Goal: Task Accomplishment & Management: Use online tool/utility

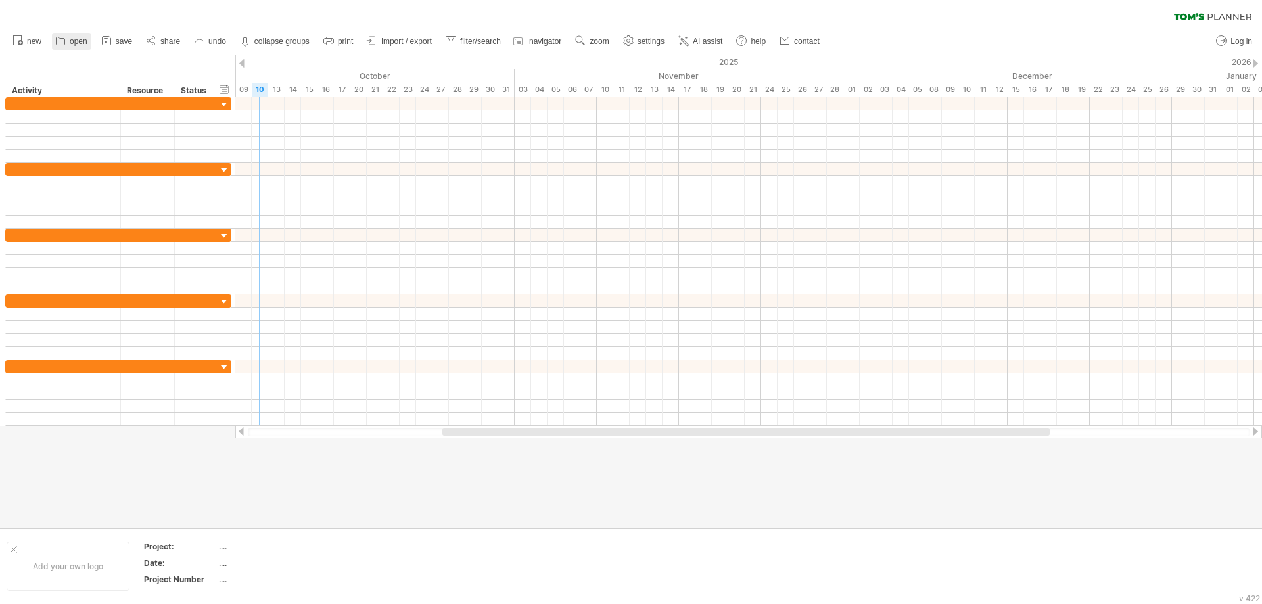
click at [71, 45] on span "open" at bounding box center [79, 41] width 18 height 9
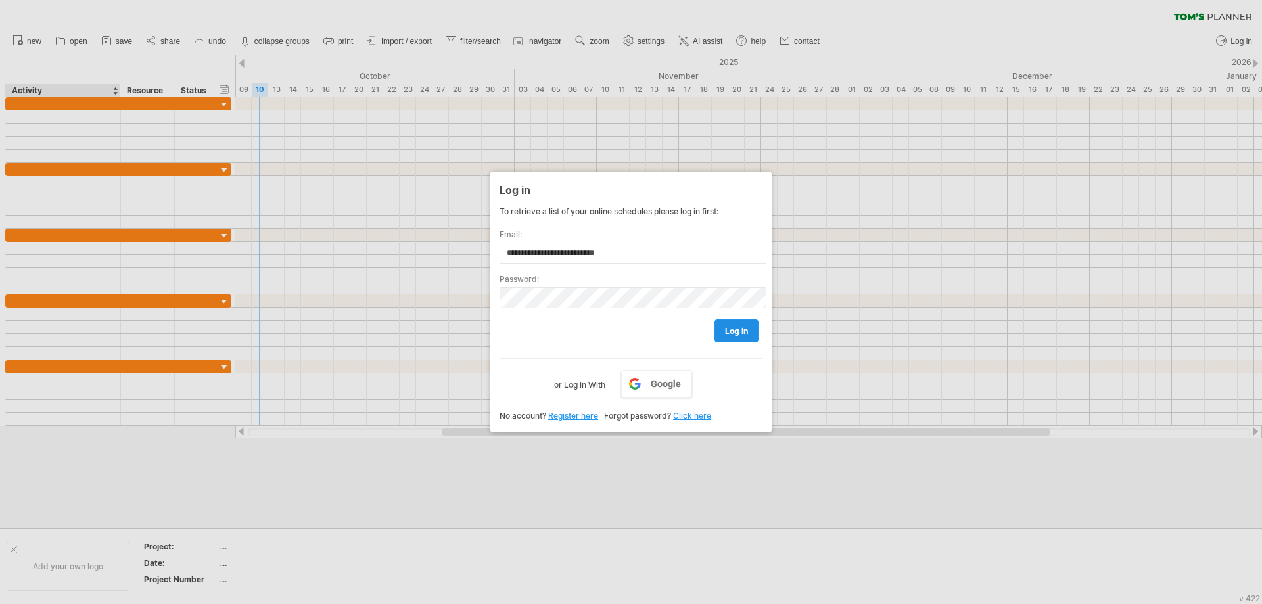
click at [720, 331] on link "log in" at bounding box center [736, 330] width 44 height 23
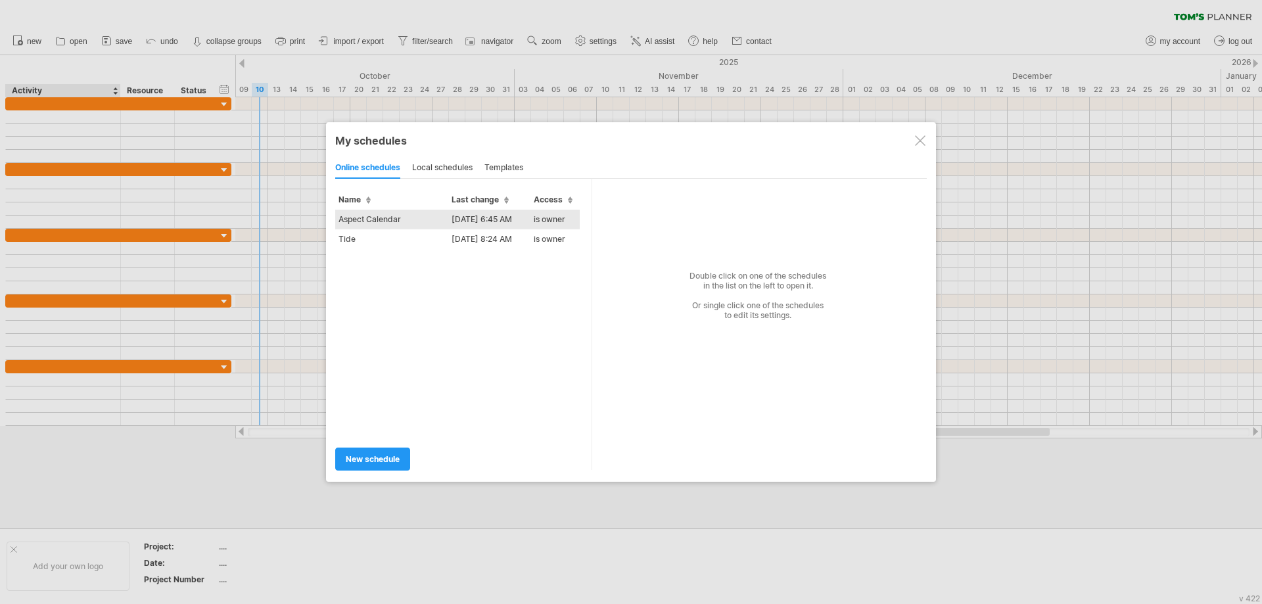
click at [392, 223] on td "Aspect Calendar" at bounding box center [391, 220] width 113 height 20
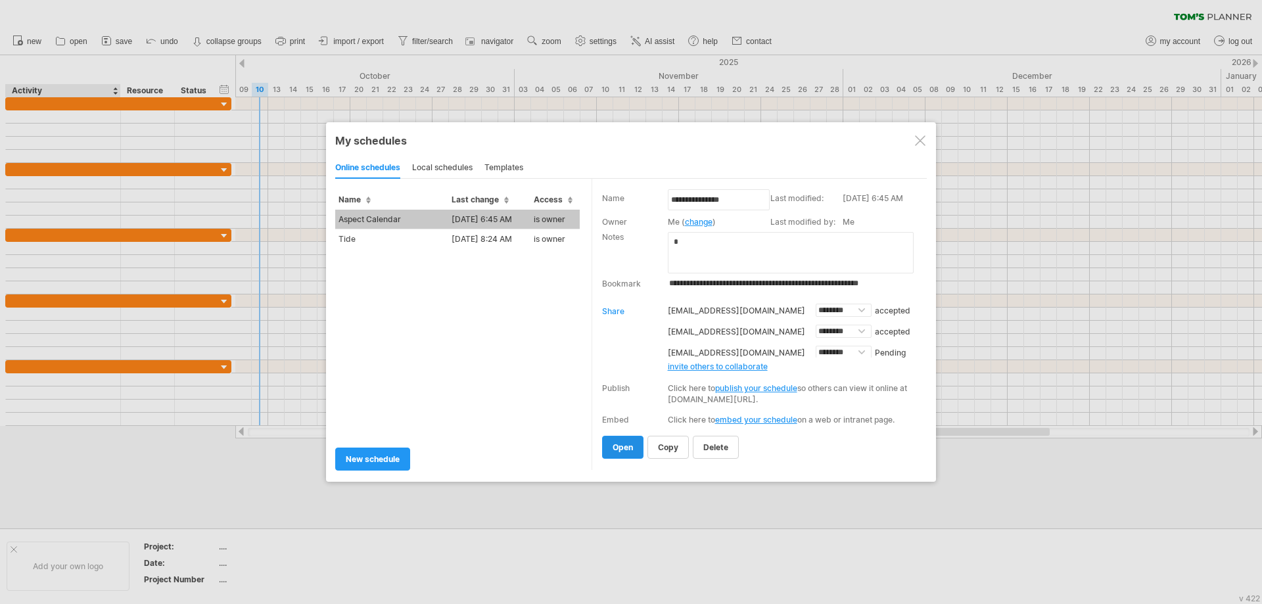
click at [610, 446] on link "open" at bounding box center [622, 447] width 41 height 23
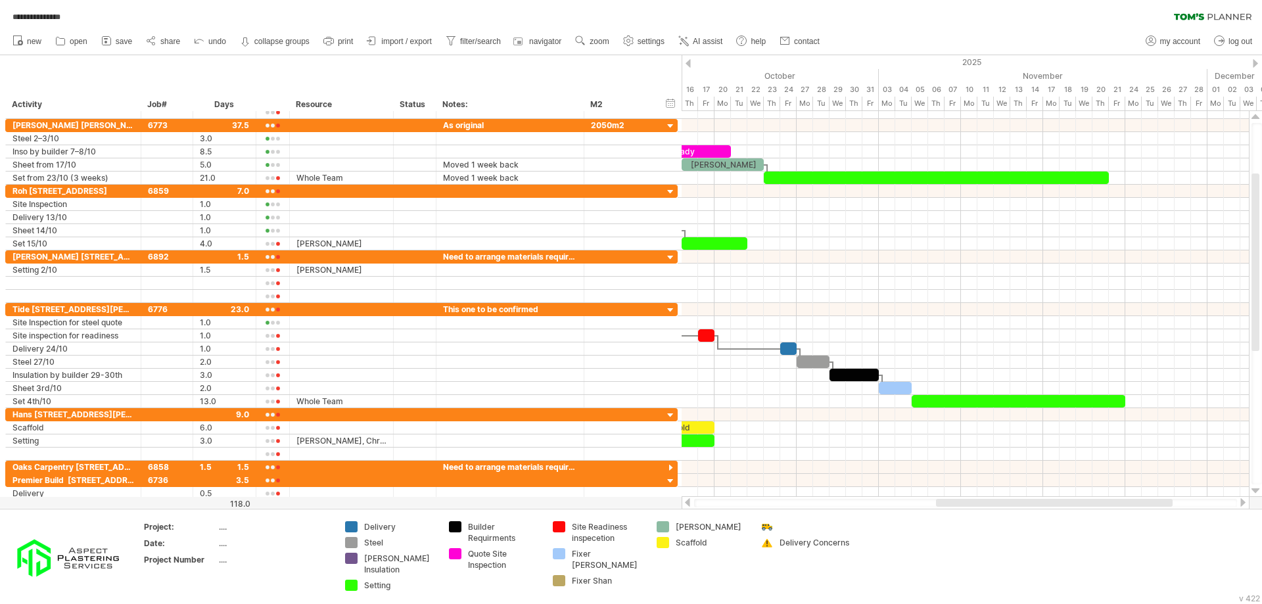
drag, startPoint x: 847, startPoint y: 505, endPoint x: 955, endPoint y: 506, distance: 107.8
click at [955, 506] on div at bounding box center [1054, 503] width 237 height 8
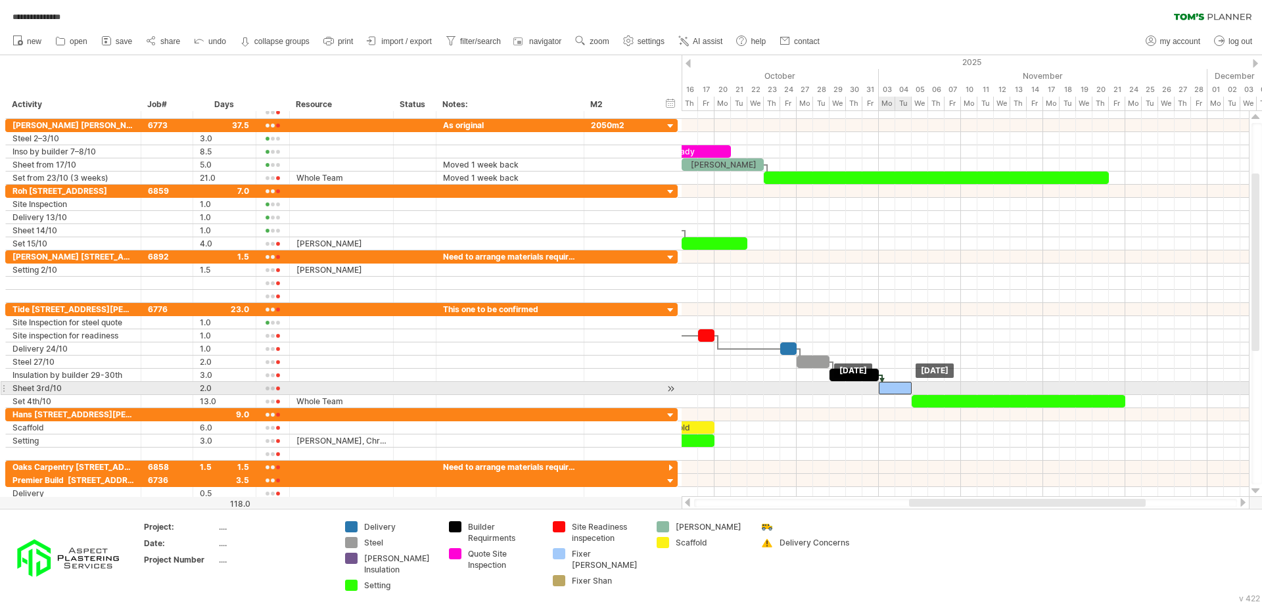
click at [888, 386] on div at bounding box center [895, 388] width 33 height 12
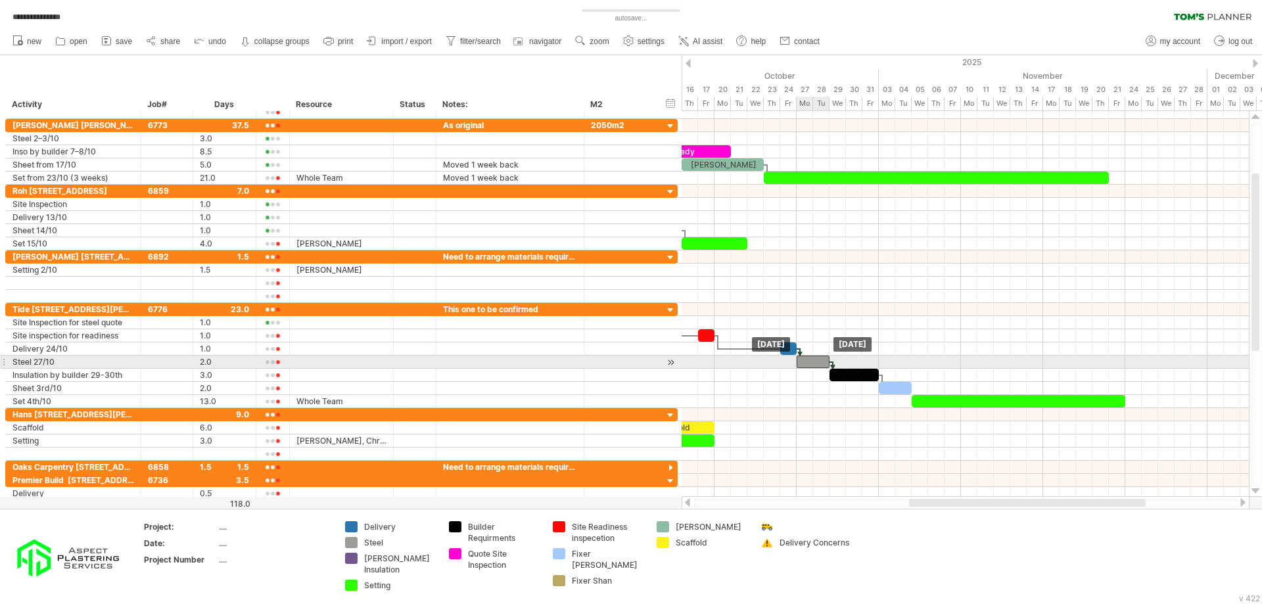
click at [814, 358] on div at bounding box center [813, 362] width 33 height 12
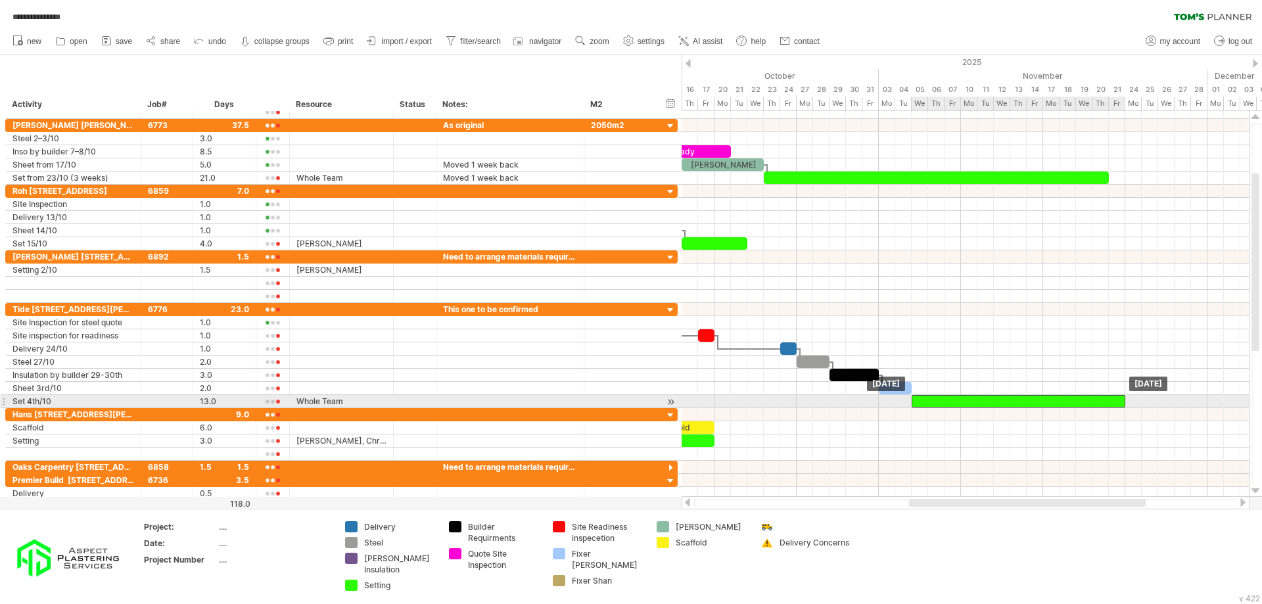
click at [919, 402] on div at bounding box center [1019, 401] width 214 height 12
click at [1012, 399] on div at bounding box center [1019, 401] width 214 height 12
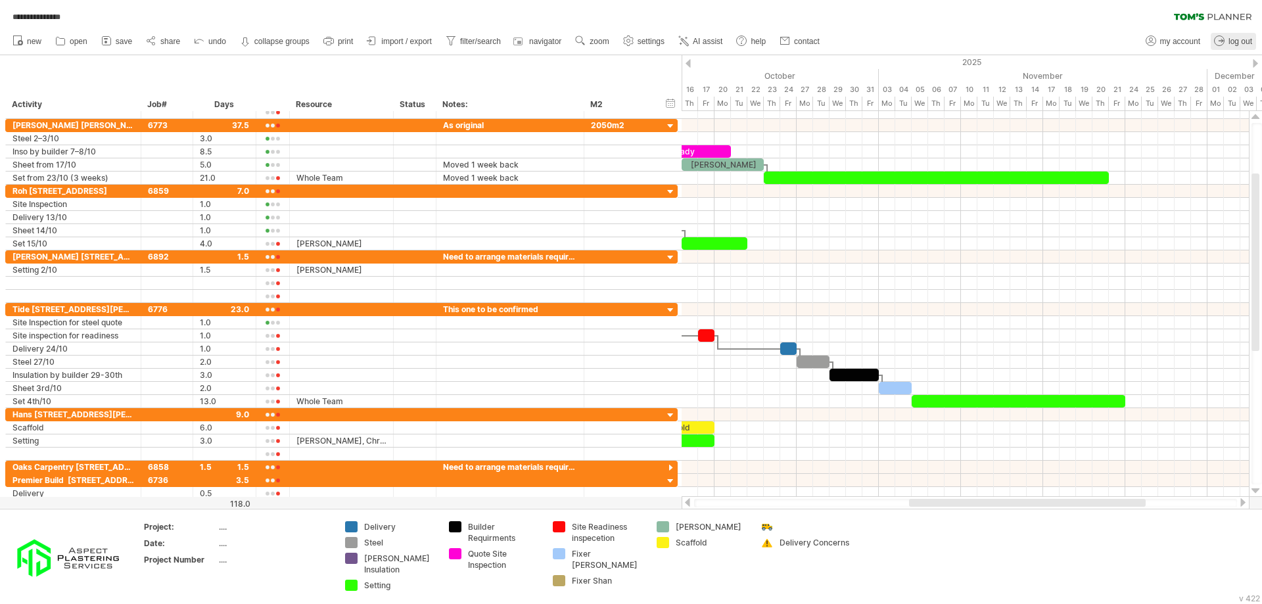
click at [1251, 47] on link "log out" at bounding box center [1233, 41] width 45 height 17
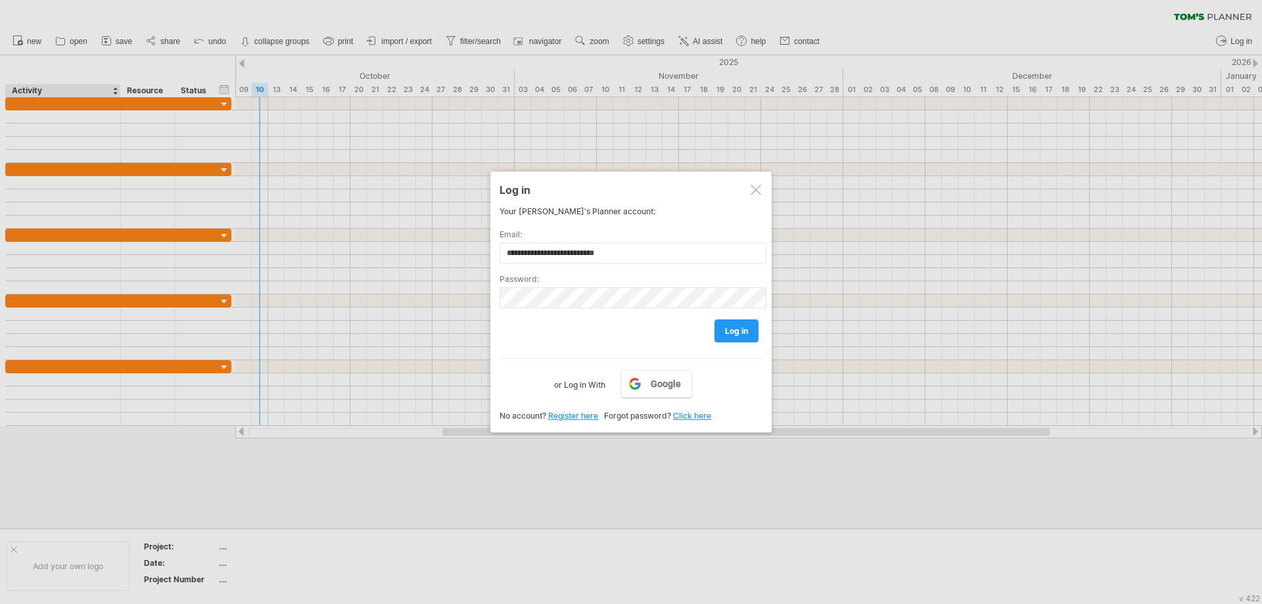
click at [752, 189] on div at bounding box center [756, 190] width 11 height 11
